Goal: Information Seeking & Learning: Check status

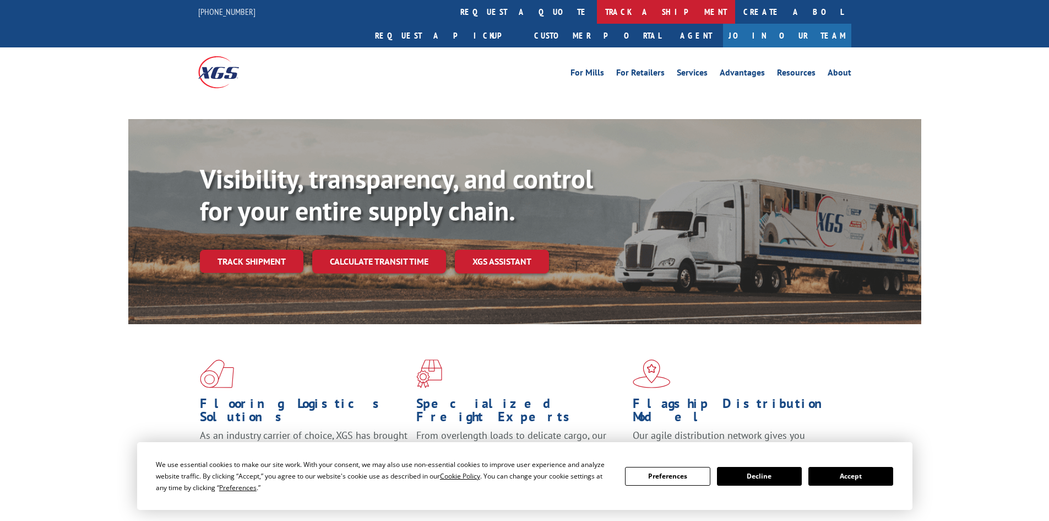
click at [597, 11] on link "track a shipment" at bounding box center [666, 12] width 138 height 24
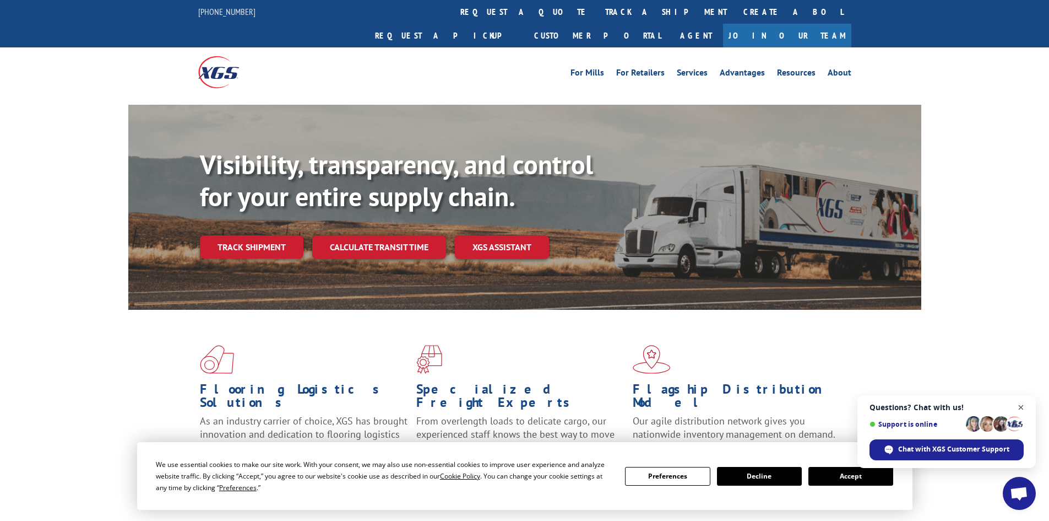
click at [1020, 404] on span "Close chat" at bounding box center [1022, 407] width 14 height 14
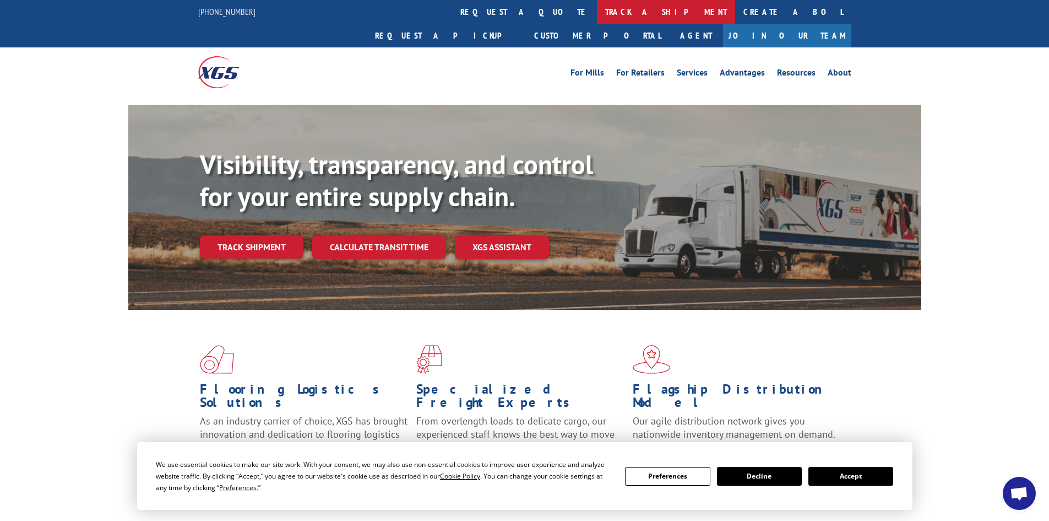
click at [597, 2] on link "track a shipment" at bounding box center [666, 12] width 138 height 24
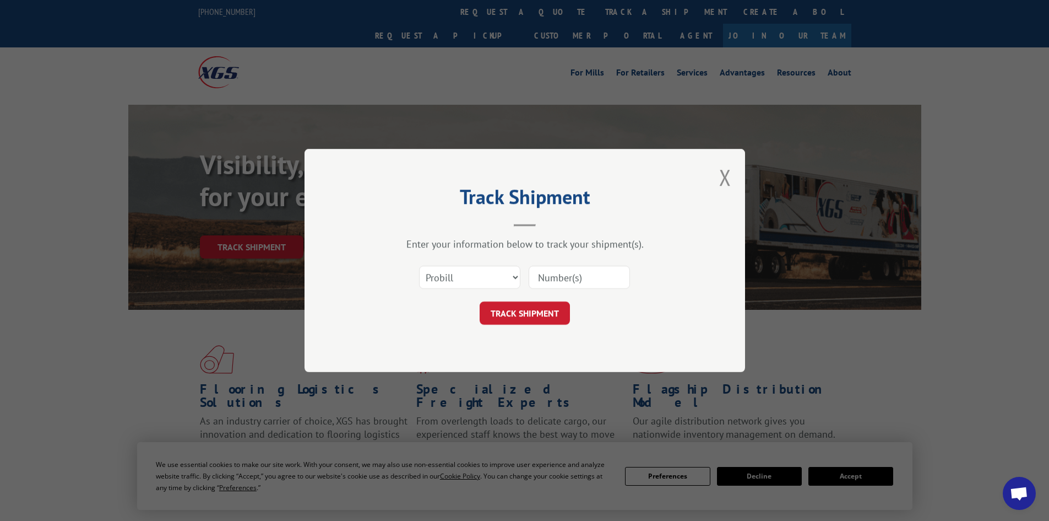
click at [555, 268] on input at bounding box center [579, 277] width 101 height 23
paste input "17523992"
type input "17523992"
click at [533, 318] on button "TRACK SHIPMENT" at bounding box center [525, 312] width 90 height 23
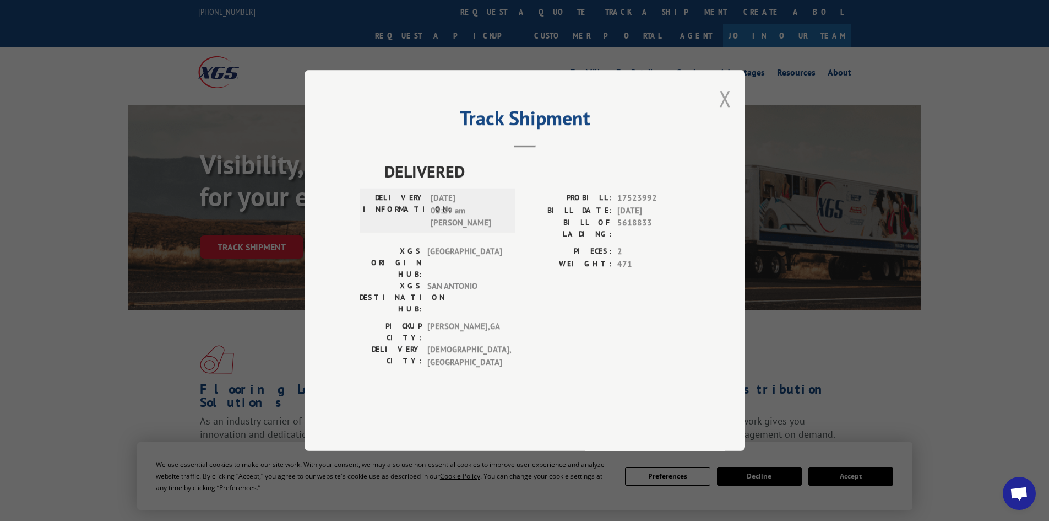
click at [727, 113] on button "Close modal" at bounding box center [725, 98] width 12 height 29
